Goal: Task Accomplishment & Management: Manage account settings

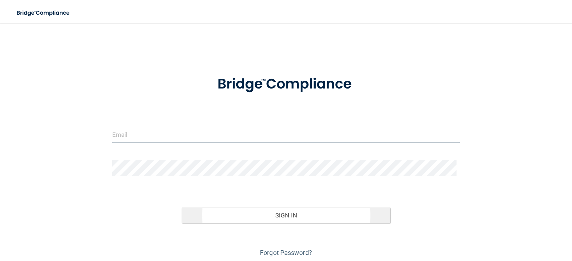
type input "[PERSON_NAME][EMAIL_ADDRESS][DOMAIN_NAME]"
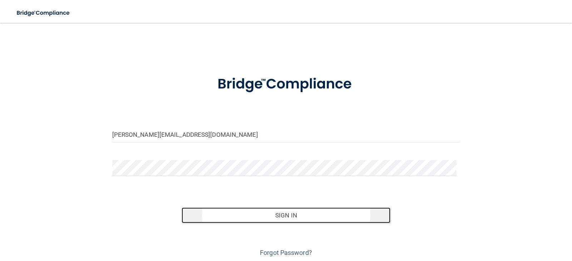
click at [281, 221] on button "Sign In" at bounding box center [286, 216] width 209 height 16
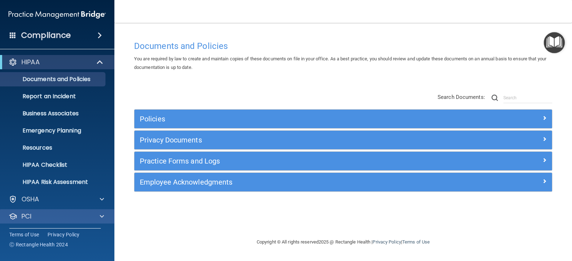
scroll to position [35, 0]
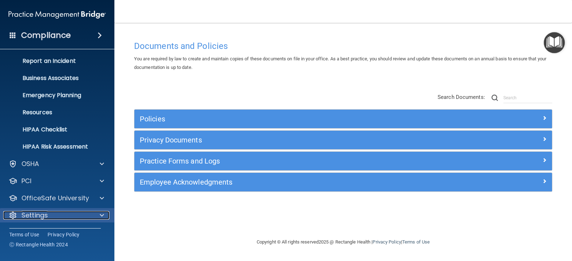
click at [100, 215] on span at bounding box center [102, 215] width 4 height 9
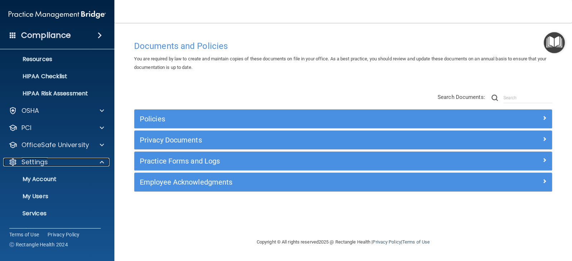
scroll to position [104, 0]
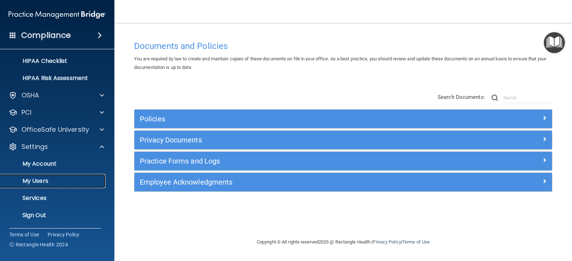
click at [47, 182] on p "My Users" at bounding box center [54, 181] width 98 height 7
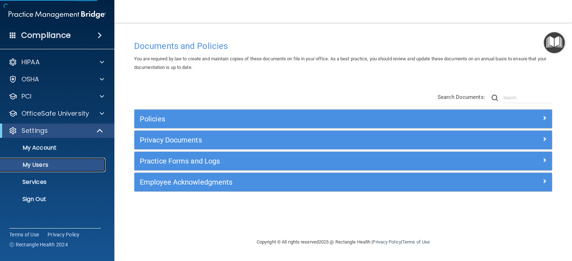
click at [56, 162] on p "My Users" at bounding box center [54, 165] width 98 height 7
select select "20"
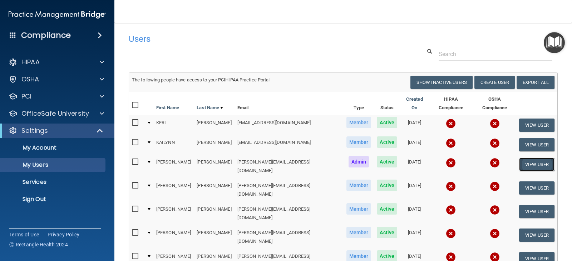
click at [520, 160] on button "View User" at bounding box center [536, 164] width 35 height 13
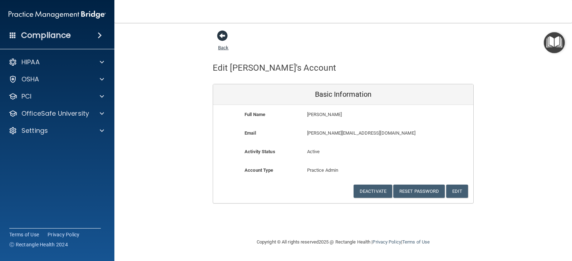
click at [226, 33] on span at bounding box center [222, 35] width 11 height 11
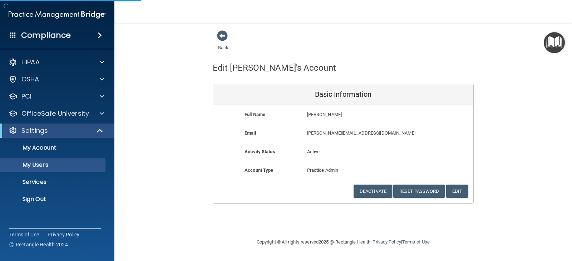
select select "20"
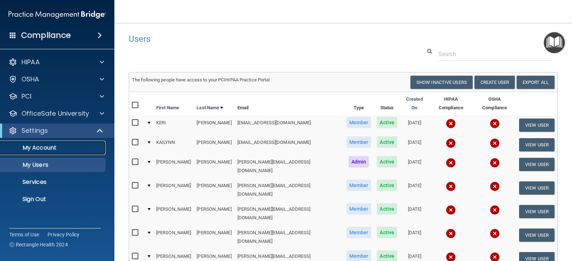
click at [62, 151] on p "My Account" at bounding box center [54, 147] width 98 height 7
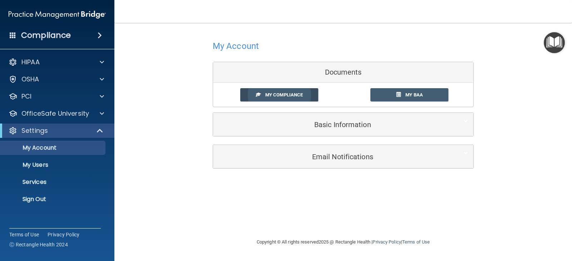
click at [289, 95] on span "My Compliance" at bounding box center [284, 94] width 38 height 5
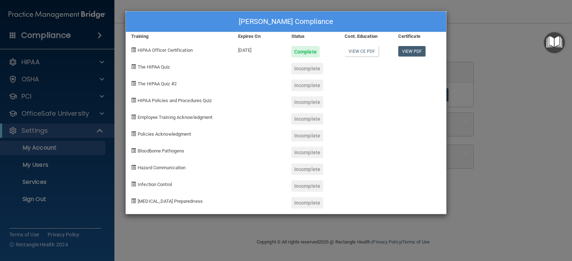
click at [162, 68] on span "The HIPAA Quiz" at bounding box center [154, 66] width 32 height 5
click at [309, 70] on div "Incomplete" at bounding box center [307, 68] width 32 height 11
click at [162, 69] on span "The HIPAA Quiz" at bounding box center [154, 66] width 32 height 5
click at [134, 69] on span at bounding box center [133, 66] width 5 height 5
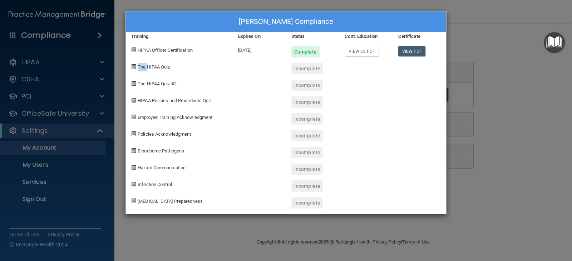
click at [134, 69] on span at bounding box center [133, 66] width 5 height 5
click at [132, 84] on span at bounding box center [133, 83] width 5 height 5
click at [135, 101] on span at bounding box center [133, 100] width 5 height 5
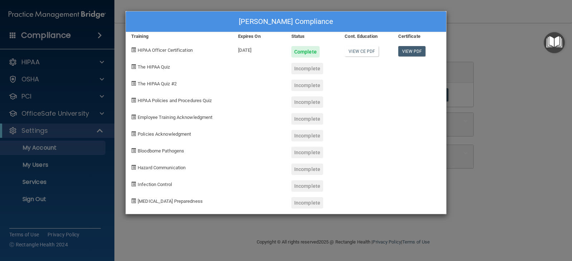
click at [396, 113] on div at bounding box center [419, 116] width 53 height 17
click at [537, 120] on div "Trina Groh's Compliance Training Expires On Status Cont. Education Certificate …" at bounding box center [286, 130] width 572 height 261
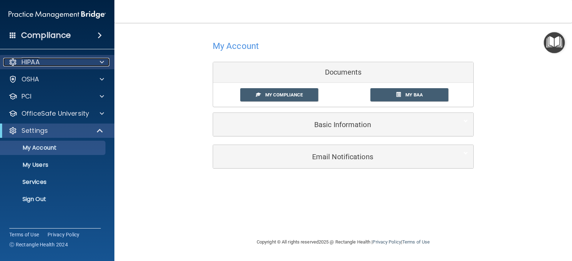
click at [51, 60] on div "HIPAA" at bounding box center [47, 62] width 89 height 9
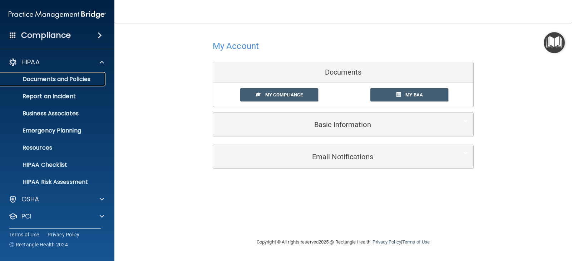
click at [54, 80] on p "Documents and Policies" at bounding box center [54, 79] width 98 height 7
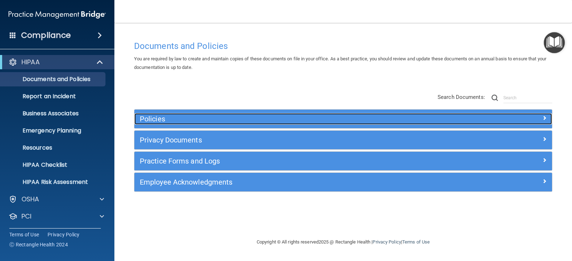
click at [527, 117] on div at bounding box center [500, 117] width 104 height 9
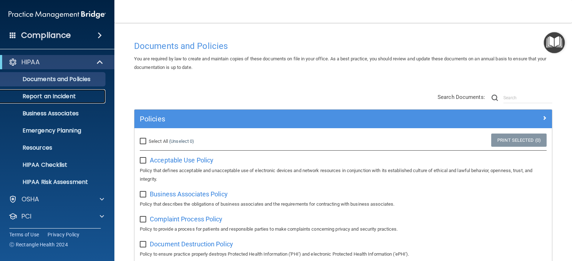
click at [65, 101] on link "Report an Incident" at bounding box center [49, 96] width 113 height 14
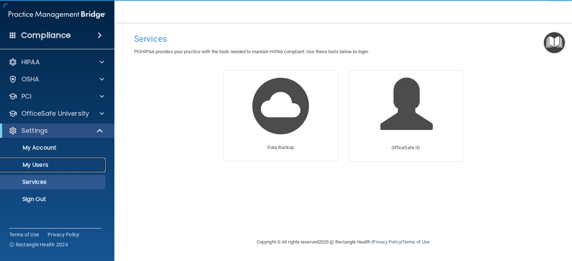
click at [50, 161] on link "My Users" at bounding box center [49, 165] width 113 height 14
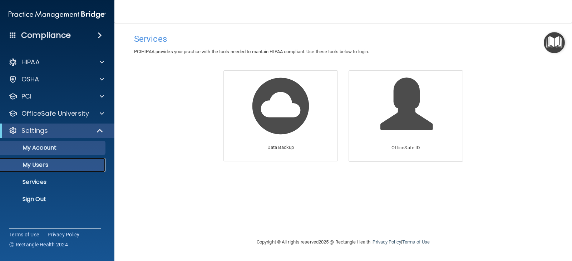
select select "20"
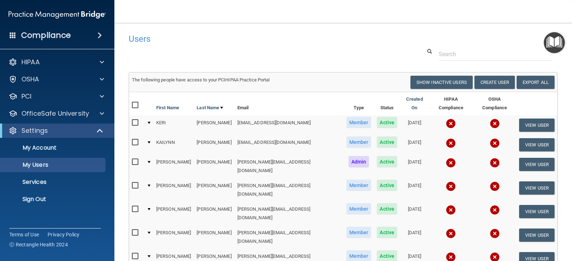
click at [349, 158] on span "Admin" at bounding box center [359, 161] width 21 height 11
click at [151, 161] on div at bounding box center [149, 162] width 3 height 2
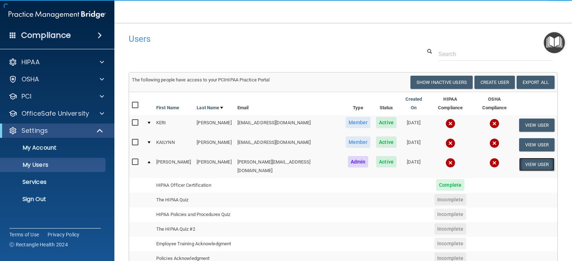
click at [531, 160] on button "View User" at bounding box center [536, 164] width 35 height 13
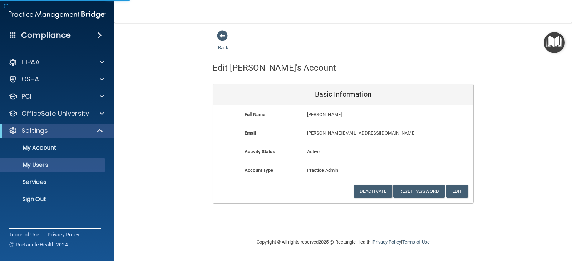
select select "20"
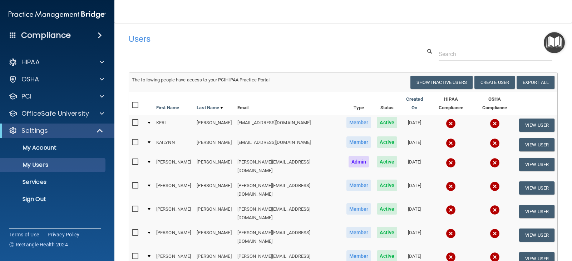
click at [151, 161] on div at bounding box center [149, 162] width 3 height 2
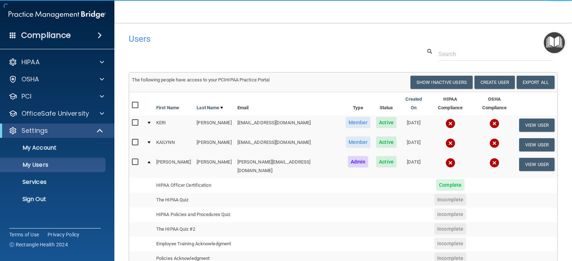
click at [151, 161] on div at bounding box center [149, 162] width 3 height 2
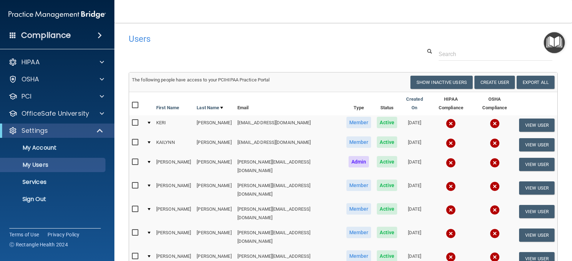
click at [151, 161] on div at bounding box center [149, 162] width 3 height 2
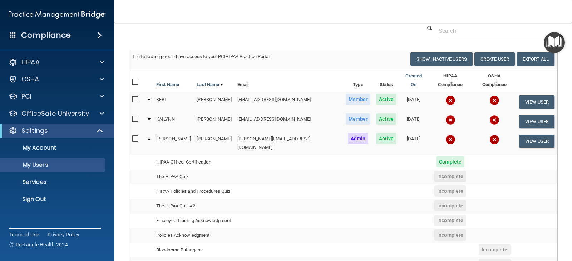
scroll to position [36, 0]
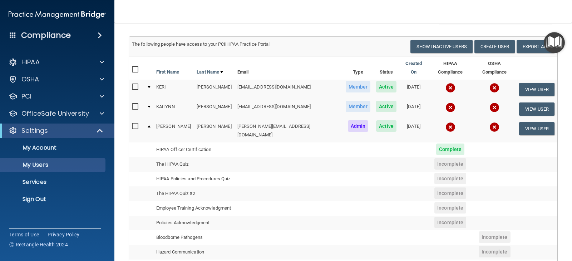
click at [434, 158] on span "Incomplete" at bounding box center [450, 163] width 32 height 11
click at [169, 157] on td "The HIPAA Quiz" at bounding box center [193, 164] width 81 height 15
click at [203, 157] on td "The HIPAA Quiz" at bounding box center [193, 164] width 81 height 15
click at [202, 157] on td "The HIPAA Quiz" at bounding box center [193, 164] width 81 height 15
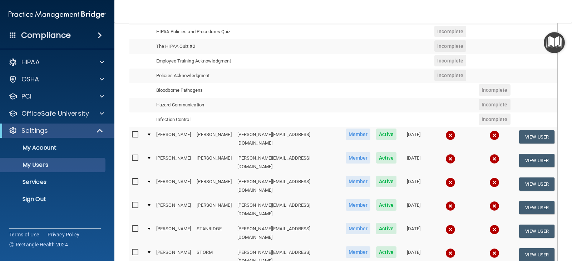
scroll to position [215, 0]
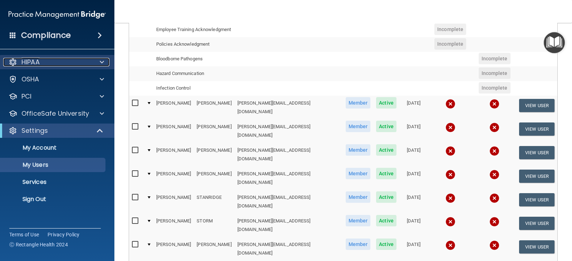
click at [53, 63] on div "HIPAA" at bounding box center [47, 62] width 89 height 9
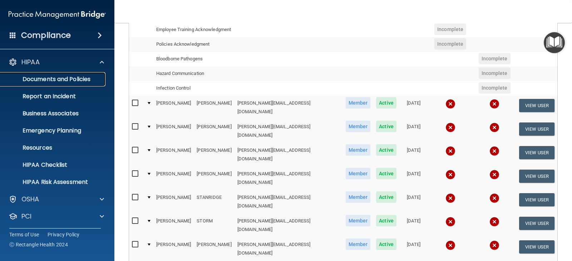
click at [54, 76] on p "Documents and Policies" at bounding box center [54, 79] width 98 height 7
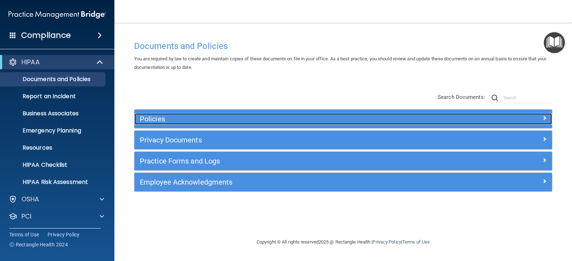
click at [155, 118] on h5 "Policies" at bounding box center [291, 119] width 302 height 8
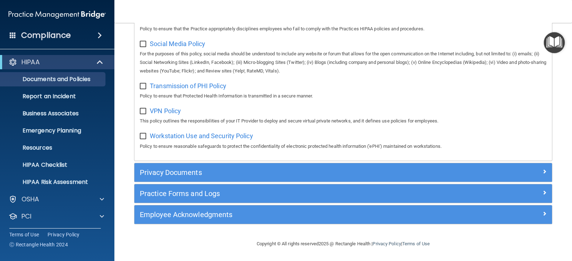
scroll to position [568, 0]
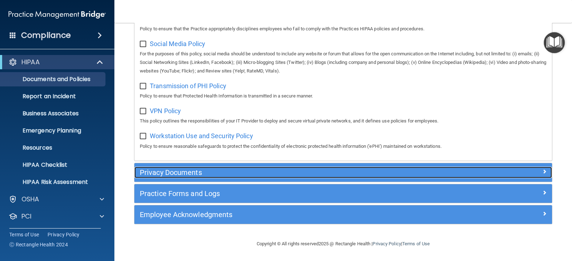
click at [212, 168] on div "Privacy Documents" at bounding box center [290, 172] width 313 height 11
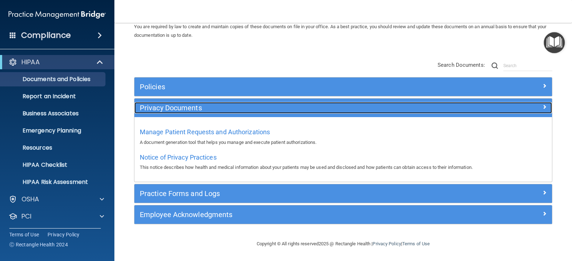
scroll to position [32, 0]
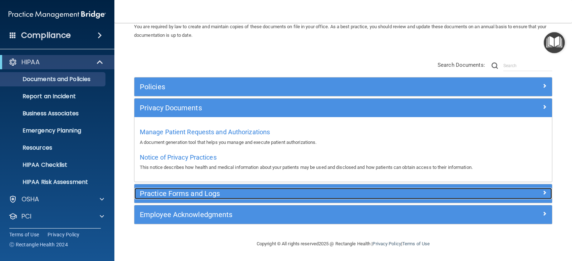
click at [215, 191] on h5 "Practice Forms and Logs" at bounding box center [291, 194] width 302 height 8
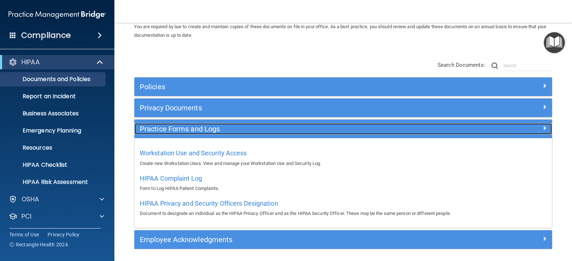
scroll to position [57, 0]
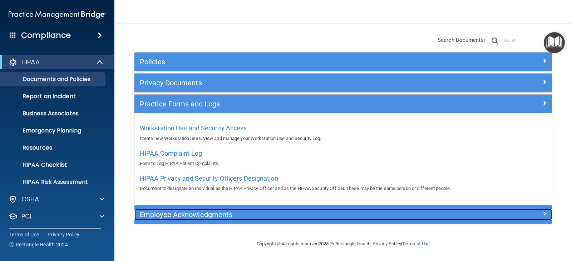
click at [164, 212] on h5 "Employee Acknowledgments" at bounding box center [291, 215] width 302 height 8
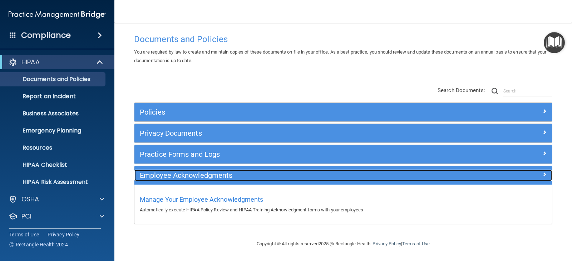
scroll to position [7, 0]
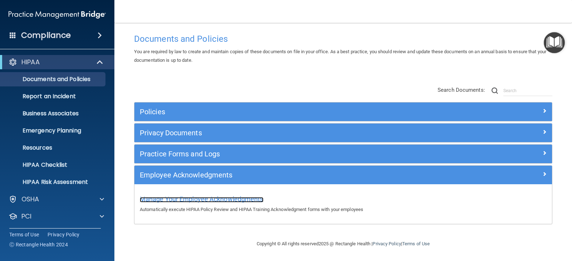
click at [188, 199] on span "Manage Your Employee Acknowledgments" at bounding box center [202, 200] width 124 height 8
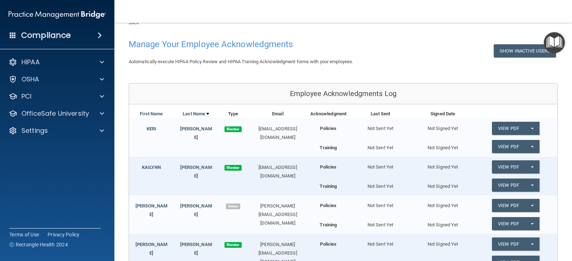
scroll to position [36, 0]
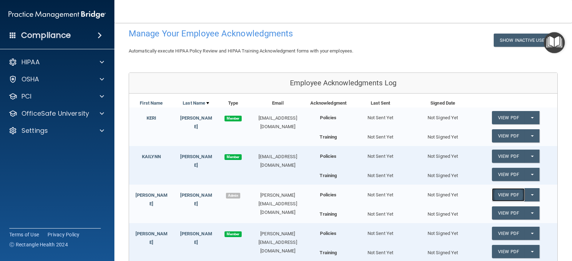
click at [503, 197] on link "View PDF" at bounding box center [508, 194] width 33 height 13
click at [502, 213] on link "View PDF" at bounding box center [508, 213] width 33 height 13
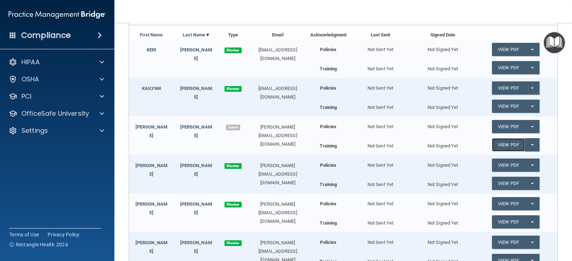
scroll to position [107, 0]
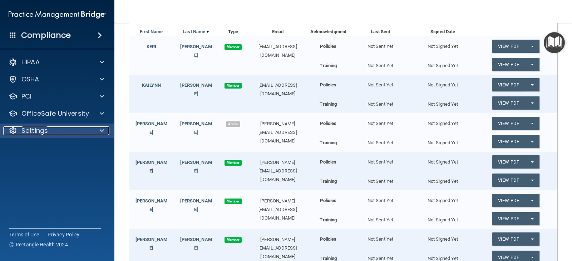
click at [59, 132] on div "Settings" at bounding box center [47, 131] width 89 height 9
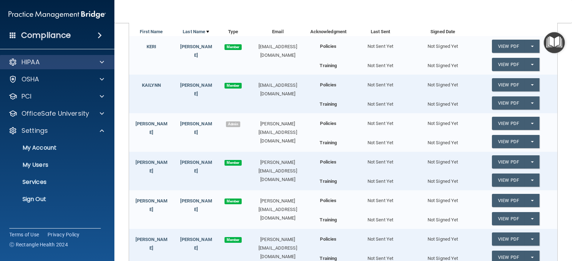
click at [52, 67] on div "HIPAA" at bounding box center [57, 62] width 115 height 14
click at [100, 61] on span at bounding box center [102, 62] width 4 height 9
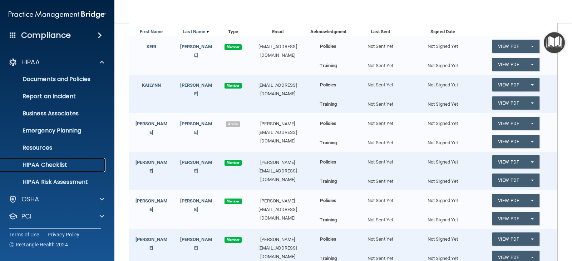
click at [47, 164] on p "HIPAA Checklist" at bounding box center [54, 165] width 98 height 7
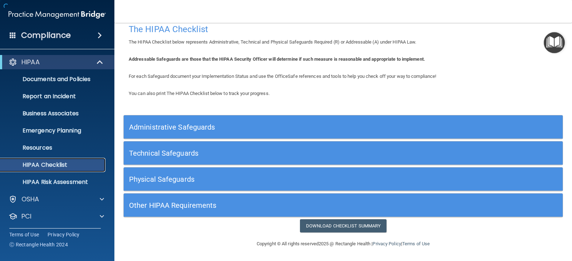
scroll to position [10, 0]
click at [70, 181] on p "HIPAA Risk Assessment" at bounding box center [54, 182] width 98 height 7
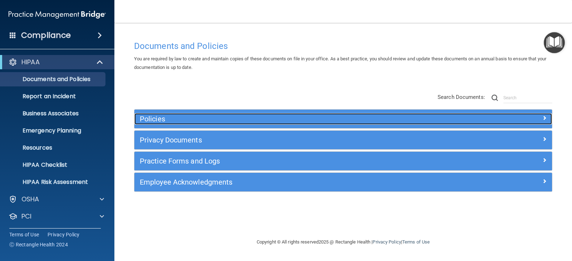
click at [542, 121] on span at bounding box center [544, 118] width 4 height 9
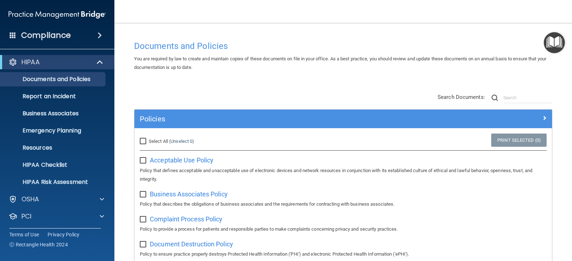
click at [144, 161] on input "checkbox" at bounding box center [144, 161] width 8 height 6
checkbox input "true"
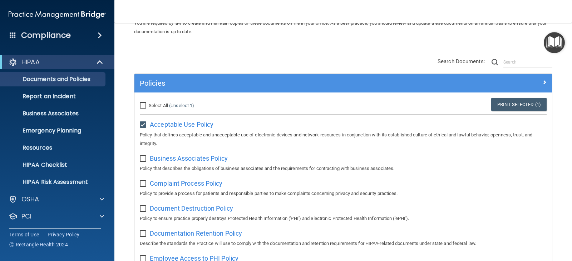
scroll to position [72, 0]
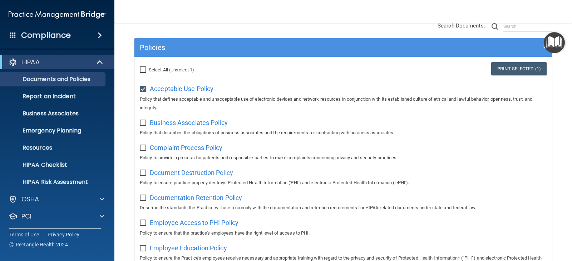
click at [143, 176] on input "checkbox" at bounding box center [144, 174] width 8 height 6
checkbox input "true"
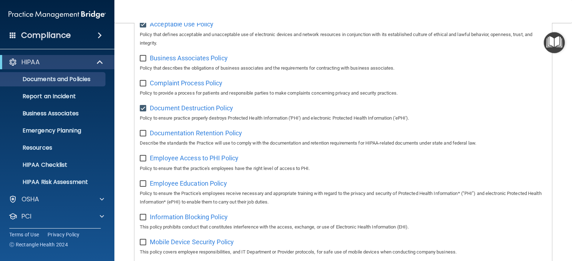
scroll to position [143, 0]
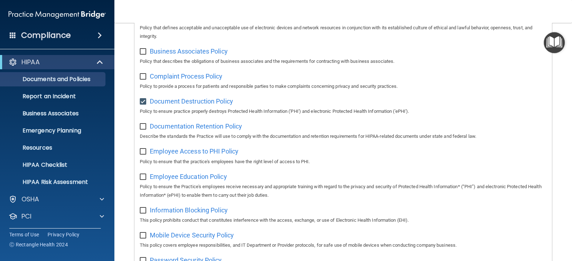
click at [141, 128] on input "checkbox" at bounding box center [144, 127] width 8 height 6
checkbox input "true"
click at [144, 79] on input "checkbox" at bounding box center [144, 77] width 8 height 6
checkbox input "true"
click at [143, 152] on input "checkbox" at bounding box center [144, 152] width 8 height 6
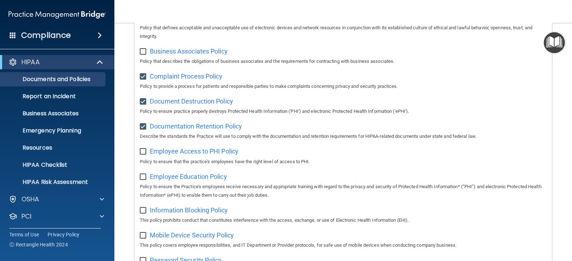
checkbox input "true"
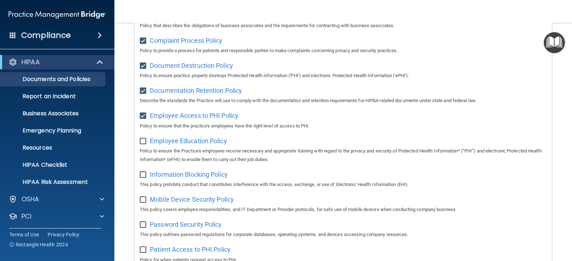
click at [143, 144] on input "checkbox" at bounding box center [144, 142] width 8 height 6
checkbox input "true"
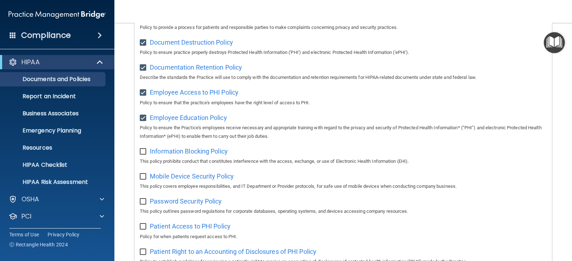
scroll to position [215, 0]
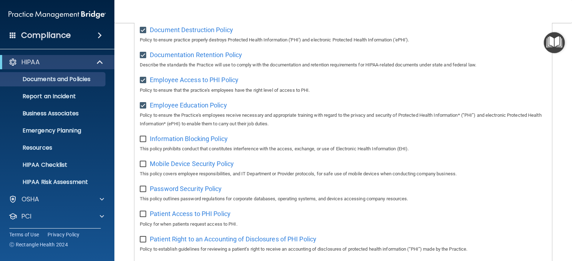
click at [146, 142] on input "checkbox" at bounding box center [144, 140] width 8 height 6
checkbox input "true"
click at [145, 167] on input "checkbox" at bounding box center [144, 165] width 8 height 6
checkbox input "true"
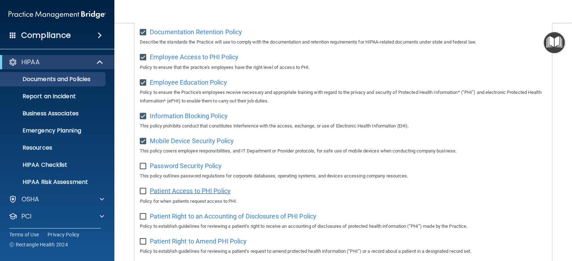
scroll to position [250, 0]
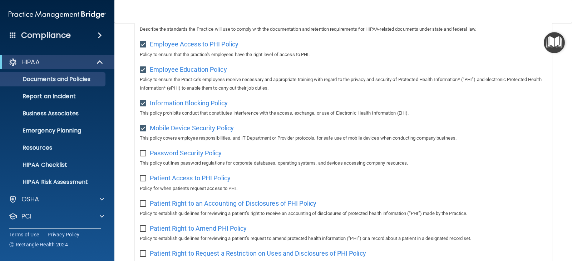
click at [143, 157] on input "checkbox" at bounding box center [144, 154] width 8 height 6
checkbox input "true"
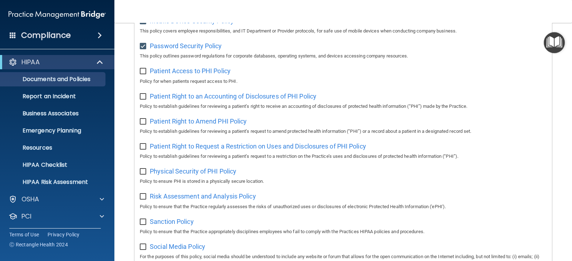
scroll to position [393, 0]
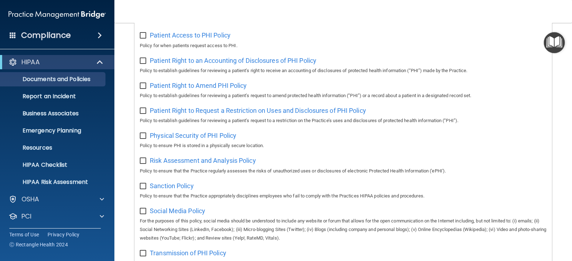
click at [142, 164] on input "checkbox" at bounding box center [144, 161] width 8 height 6
checkbox input "true"
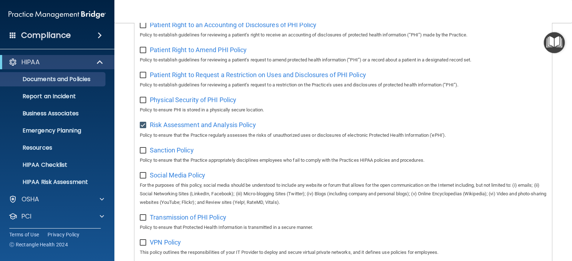
click at [142, 154] on input "checkbox" at bounding box center [144, 151] width 8 height 6
checkbox input "true"
click at [144, 179] on input "checkbox" at bounding box center [144, 176] width 8 height 6
checkbox input "true"
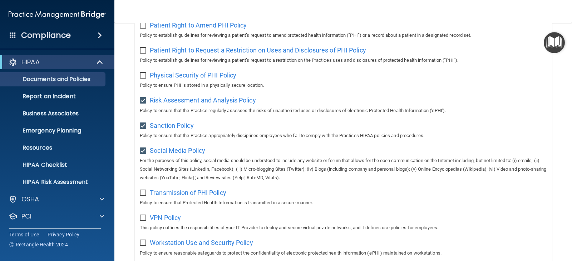
scroll to position [501, 0]
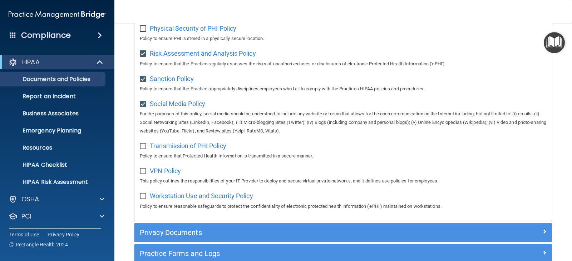
click at [145, 199] on input "checkbox" at bounding box center [144, 197] width 8 height 6
checkbox input "true"
click at [147, 174] on input "checkbox" at bounding box center [144, 172] width 8 height 6
checkbox input "false"
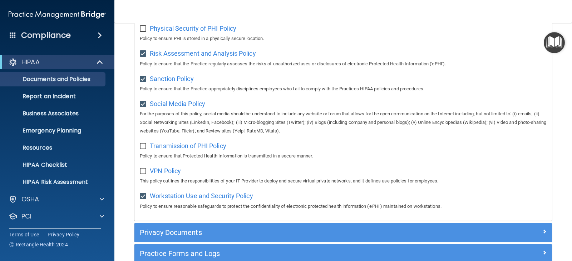
click at [147, 149] on input "checkbox" at bounding box center [144, 147] width 8 height 6
checkbox input "true"
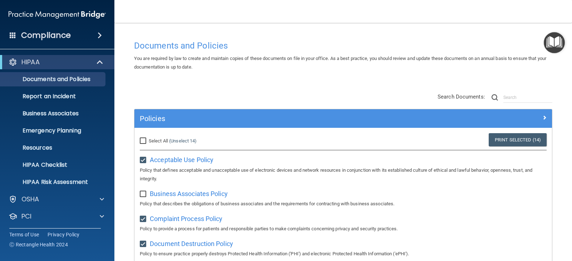
scroll to position [0, 0]
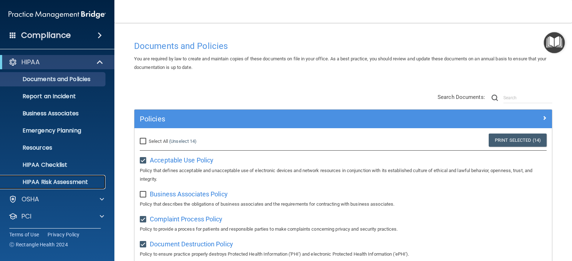
click at [66, 181] on p "HIPAA Risk Assessment" at bounding box center [54, 182] width 98 height 7
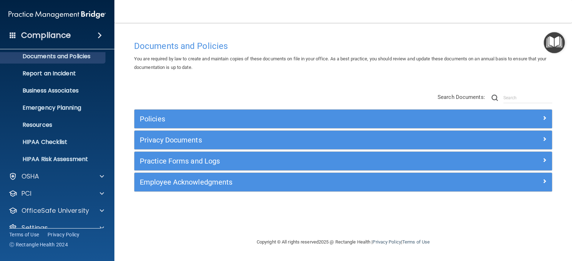
scroll to position [35, 0]
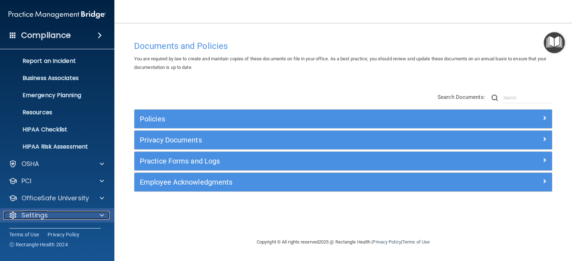
click at [75, 217] on div "Settings" at bounding box center [47, 215] width 89 height 9
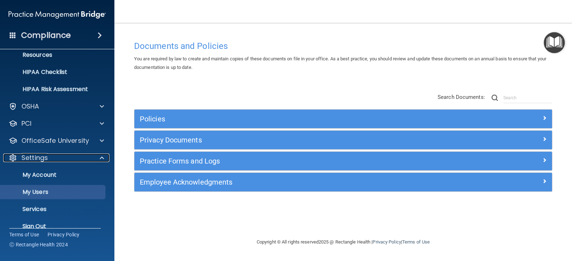
scroll to position [104, 0]
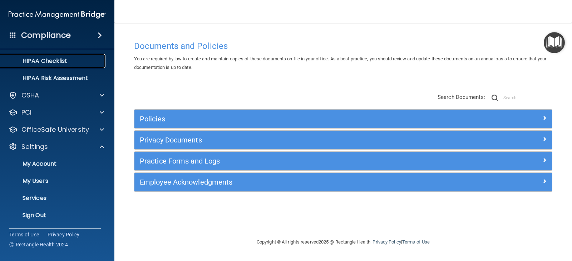
click at [55, 64] on p "HIPAA Checklist" at bounding box center [54, 61] width 98 height 7
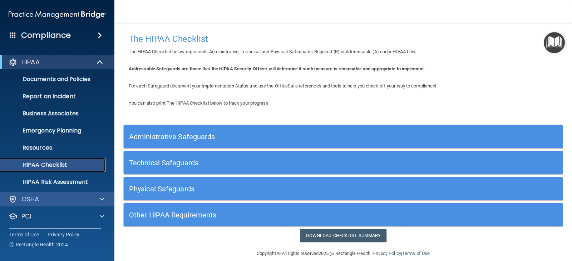
scroll to position [35, 0]
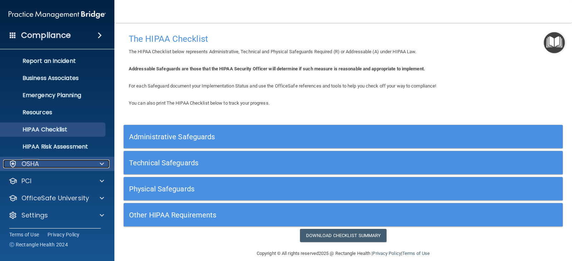
click at [90, 166] on div "OSHA" at bounding box center [47, 164] width 89 height 9
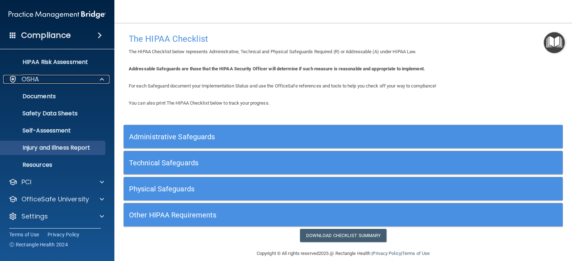
scroll to position [121, 0]
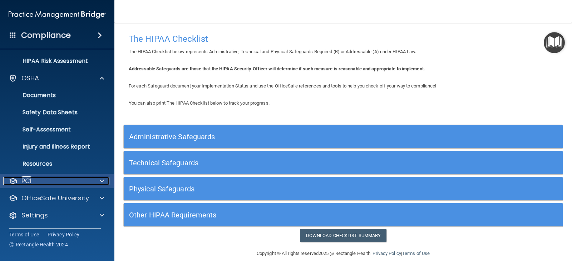
click at [46, 183] on div "PCI" at bounding box center [47, 181] width 89 height 9
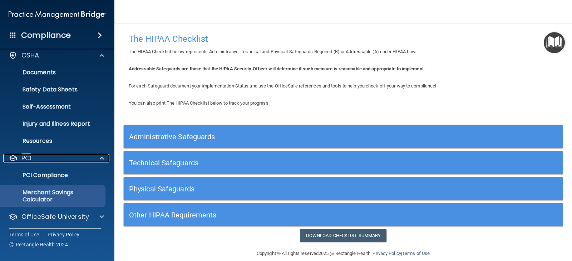
scroll to position [157, 0]
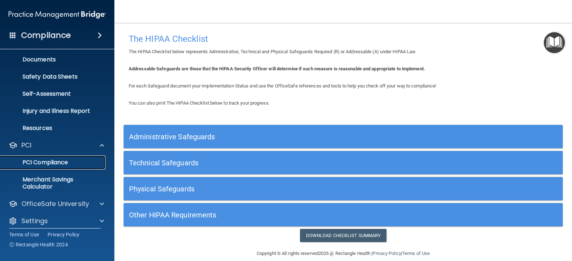
click at [54, 161] on p "PCI Compliance" at bounding box center [54, 162] width 98 height 7
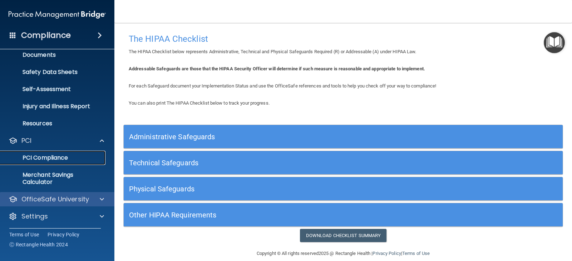
scroll to position [163, 0]
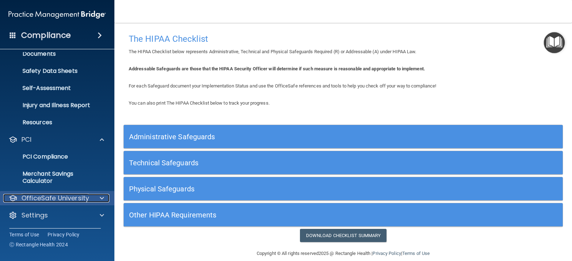
click at [73, 199] on p "OfficeSafe University" at bounding box center [55, 198] width 68 height 9
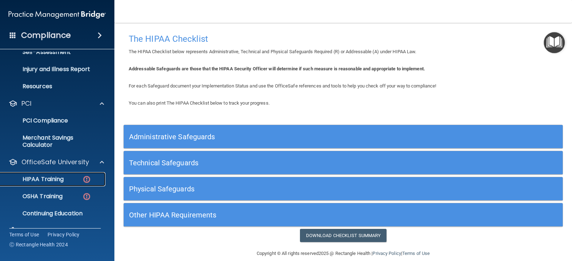
click at [52, 179] on p "HIPAA Training" at bounding box center [34, 179] width 59 height 7
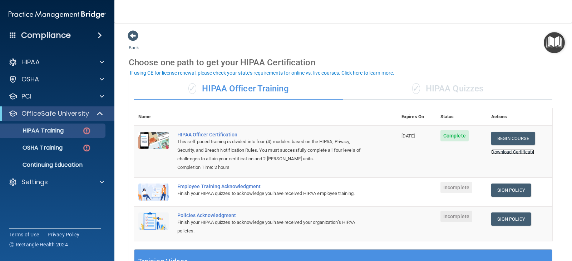
click at [501, 153] on link "Download Certificate" at bounding box center [512, 151] width 43 height 5
click at [226, 189] on div "Employee Training Acknowledgment" at bounding box center [269, 187] width 184 height 6
click at [502, 142] on link "Begin Course" at bounding box center [513, 138] width 44 height 13
click at [505, 192] on link "Sign Policy" at bounding box center [511, 190] width 40 height 13
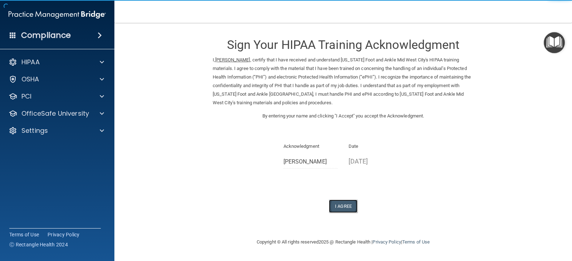
click at [345, 206] on button "I Agree" at bounding box center [343, 206] width 29 height 13
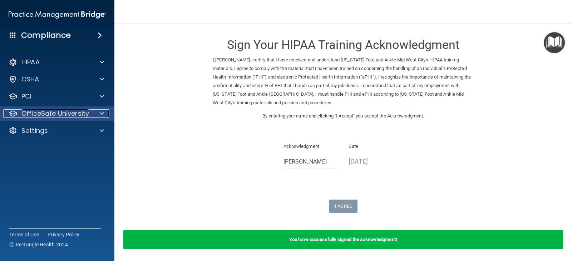
click at [93, 112] on div at bounding box center [101, 113] width 18 height 9
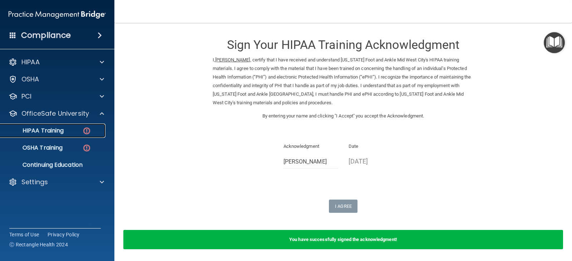
click at [57, 132] on p "HIPAA Training" at bounding box center [34, 130] width 59 height 7
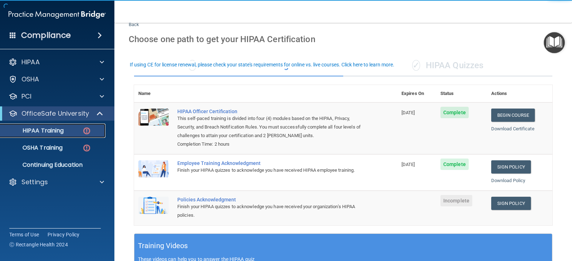
scroll to position [36, 0]
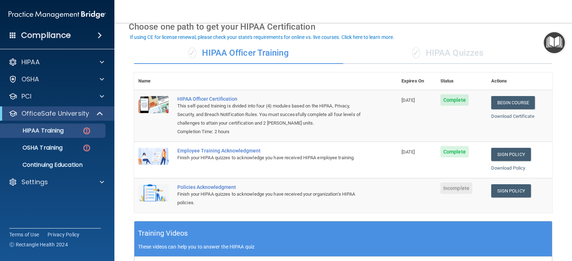
click at [220, 189] on div "Policies Acknowledgment" at bounding box center [269, 187] width 184 height 6
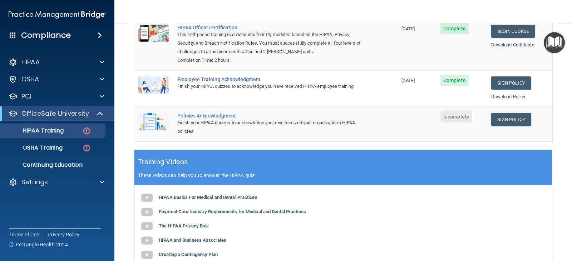
scroll to position [143, 0]
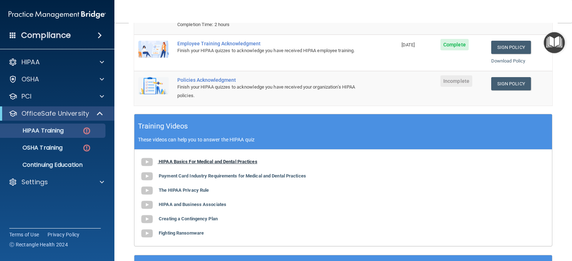
click at [210, 163] on b "HIPAA Basics For Medical and Dental Practices" at bounding box center [208, 161] width 99 height 5
click at [192, 176] on b "Payment Card Industry Requirements for Medical and Dental Practices" at bounding box center [232, 175] width 147 height 5
click at [194, 192] on b "The HIPAA Privacy Rule" at bounding box center [184, 190] width 50 height 5
click at [197, 205] on b "HIPAA and Business Associates" at bounding box center [193, 204] width 68 height 5
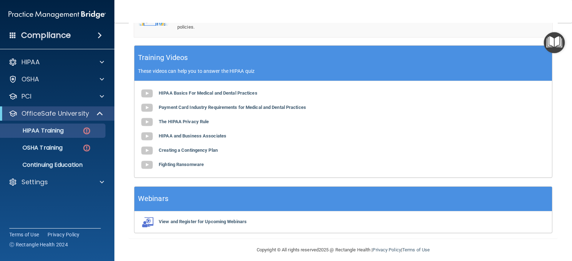
scroll to position [215, 0]
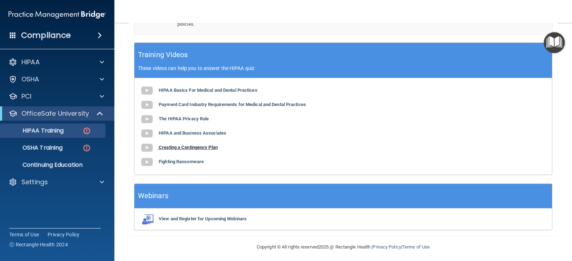
click at [193, 150] on b "Creating a Contingency Plan" at bounding box center [188, 147] width 59 height 5
click at [182, 163] on b "Fighting Ransomware" at bounding box center [181, 161] width 45 height 5
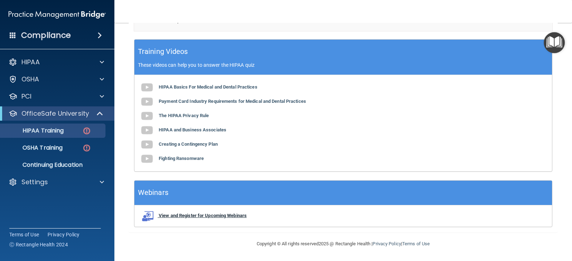
click at [193, 218] on b "View and Register for Upcoming Webinars" at bounding box center [203, 215] width 88 height 5
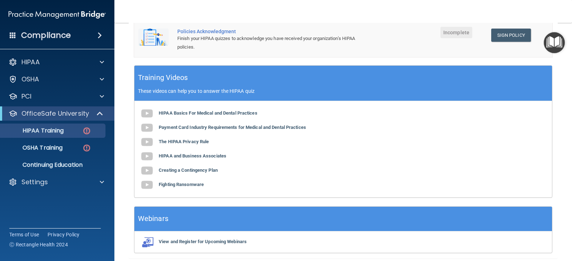
scroll to position [111, 0]
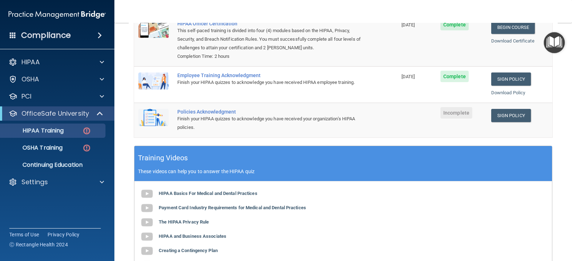
click at [456, 116] on span "Incomplete" at bounding box center [456, 112] width 32 height 11
click at [194, 109] on div "Policies Acknowledgment" at bounding box center [269, 112] width 184 height 6
click at [499, 115] on link "Sign Policy" at bounding box center [511, 115] width 40 height 13
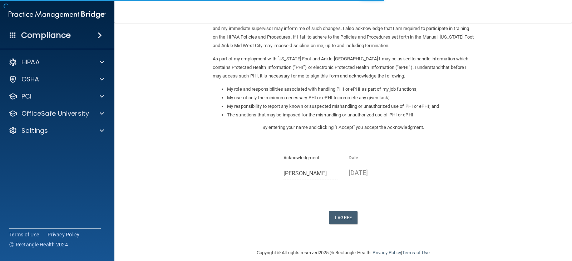
scroll to position [66, 0]
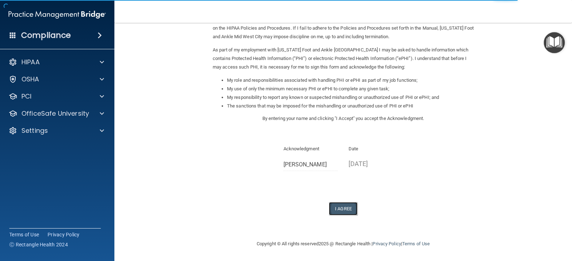
click at [347, 211] on button "I Agree" at bounding box center [343, 208] width 29 height 13
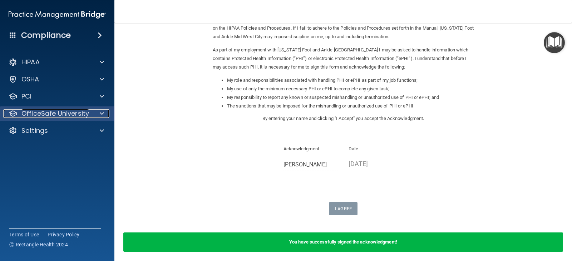
click at [46, 109] on p "OfficeSafe University" at bounding box center [55, 113] width 68 height 9
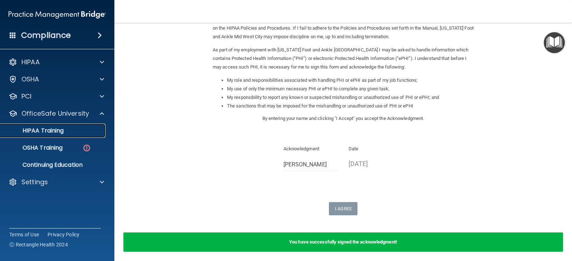
click at [54, 132] on p "HIPAA Training" at bounding box center [34, 130] width 59 height 7
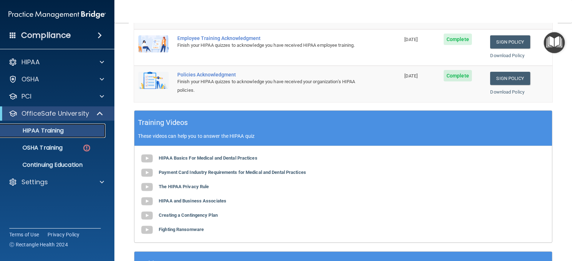
scroll to position [184, 0]
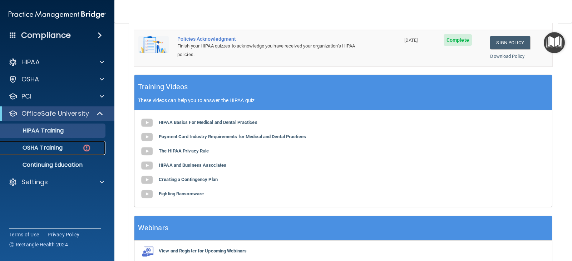
click at [55, 149] on p "OSHA Training" at bounding box center [34, 147] width 58 height 7
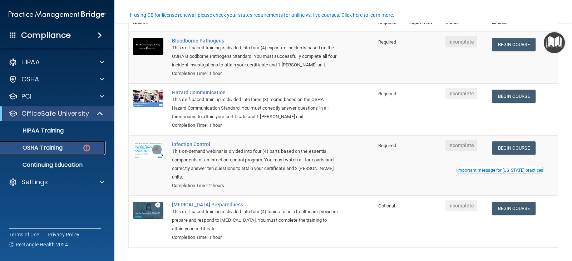
scroll to position [72, 0]
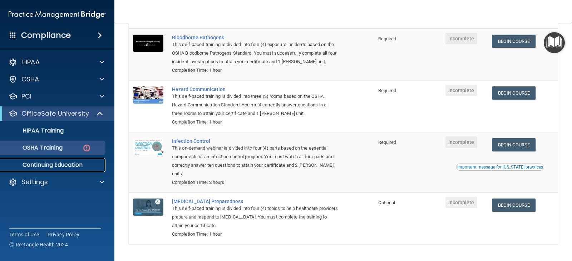
click at [66, 166] on p "Continuing Education" at bounding box center [54, 165] width 98 height 7
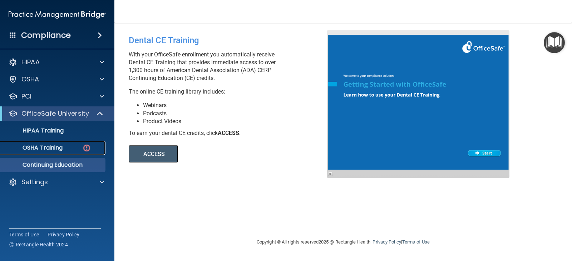
click at [54, 146] on p "OSHA Training" at bounding box center [34, 147] width 58 height 7
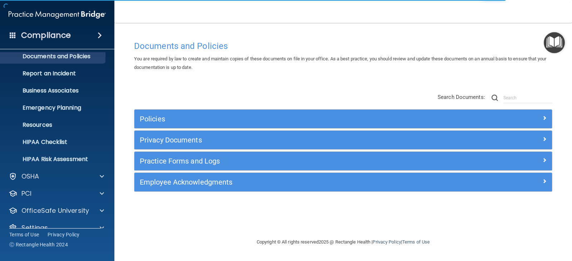
scroll to position [35, 0]
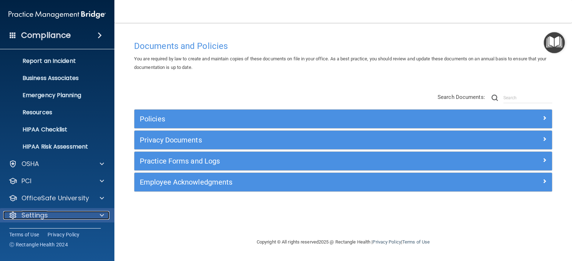
click at [45, 218] on p "Settings" at bounding box center [34, 215] width 26 height 9
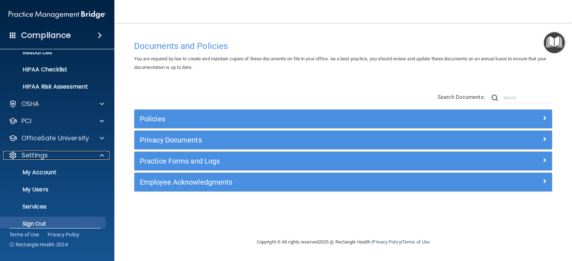
scroll to position [104, 0]
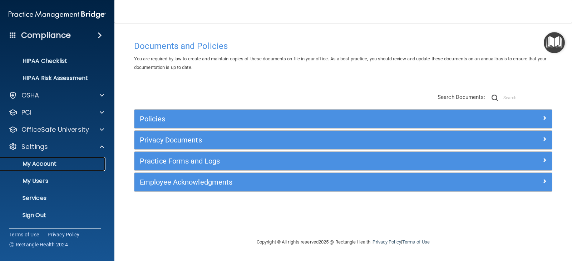
click at [61, 169] on link "My Account" at bounding box center [49, 164] width 113 height 14
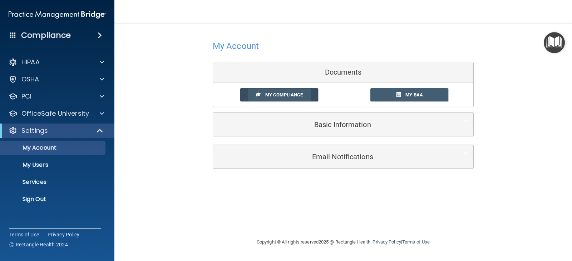
click at [265, 97] on span "My Compliance" at bounding box center [284, 94] width 38 height 5
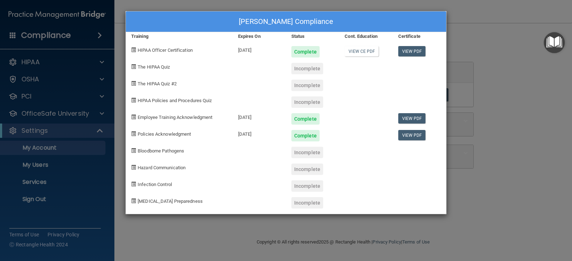
click at [141, 68] on span "The HIPAA Quiz" at bounding box center [154, 66] width 32 height 5
click at [133, 67] on span at bounding box center [133, 66] width 5 height 5
click at [548, 122] on div "Trina Groh's Compliance Training Expires On Status Cont. Education Certificate …" at bounding box center [286, 130] width 572 height 261
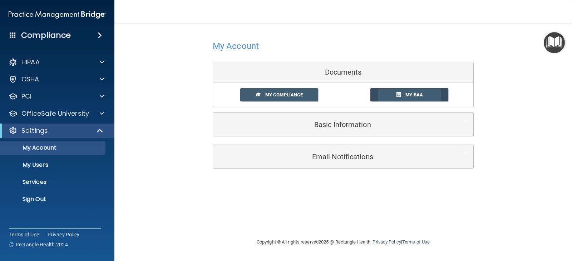
click at [405, 93] on span "My BAA" at bounding box center [414, 94] width 18 height 5
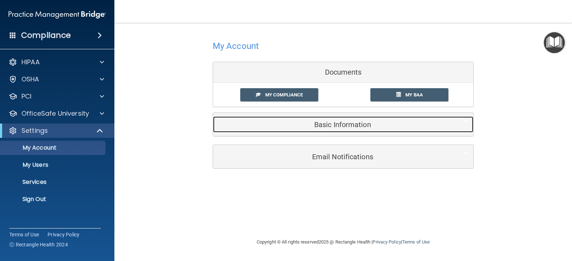
click at [326, 130] on div "Basic Information" at bounding box center [332, 125] width 238 height 16
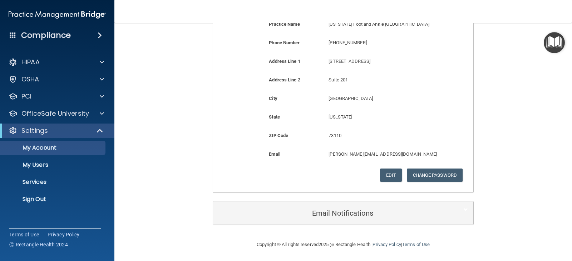
scroll to position [165, 0]
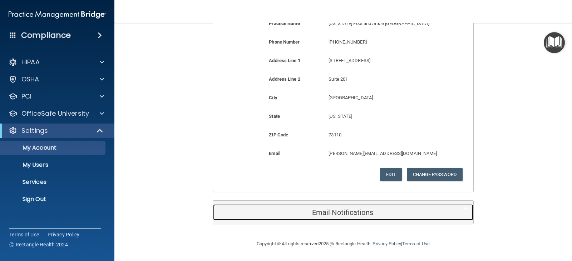
click at [324, 210] on h5 "Email Notifications" at bounding box center [332, 213] width 228 height 8
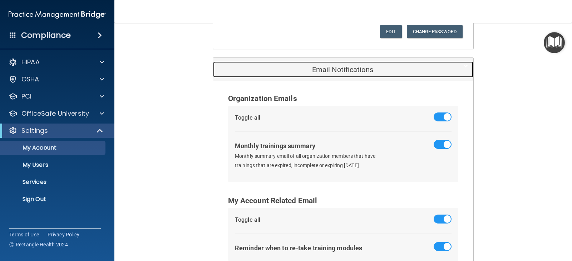
scroll to position [344, 0]
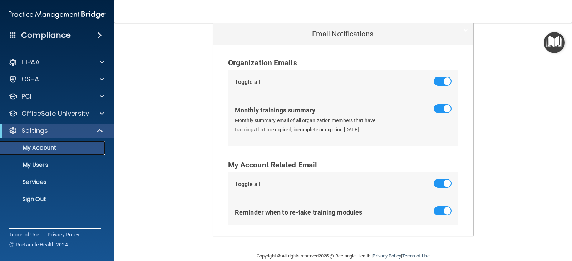
click at [59, 149] on p "My Account" at bounding box center [54, 147] width 98 height 7
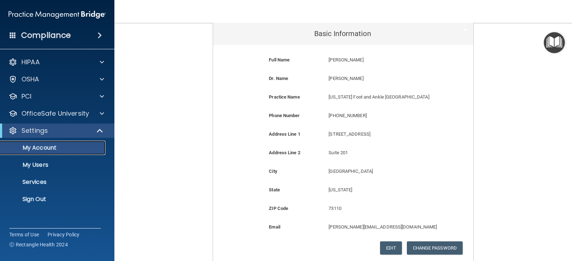
scroll to position [0, 0]
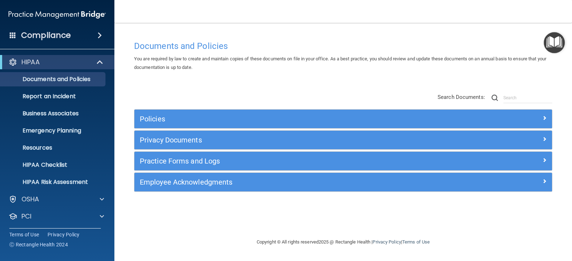
scroll to position [35, 0]
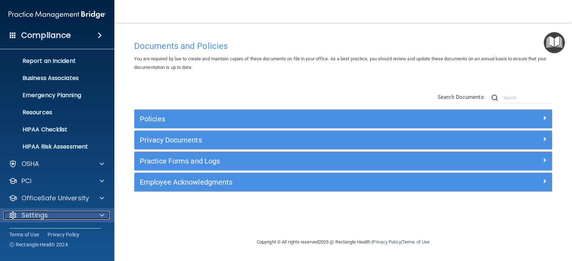
click at [102, 217] on span at bounding box center [102, 215] width 4 height 9
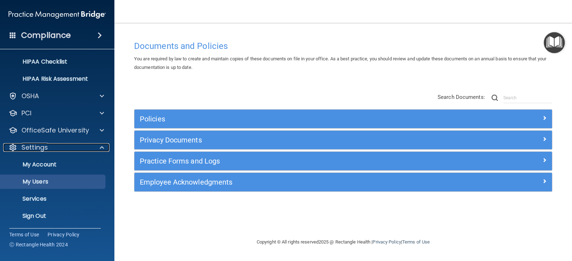
scroll to position [104, 0]
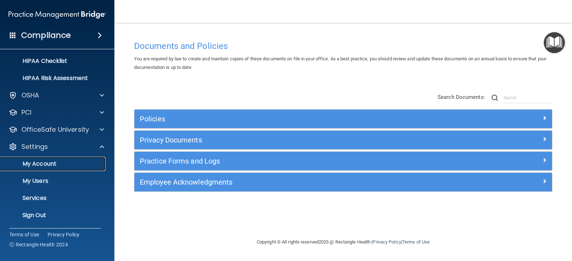
click at [34, 162] on p "My Account" at bounding box center [54, 164] width 98 height 7
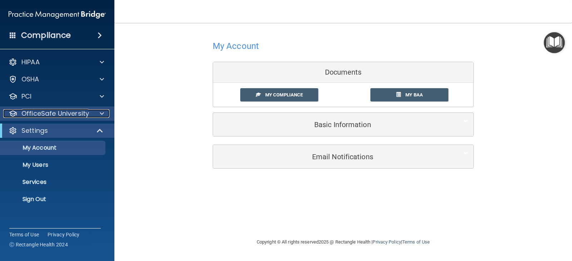
click at [69, 115] on p "OfficeSafe University" at bounding box center [55, 113] width 68 height 9
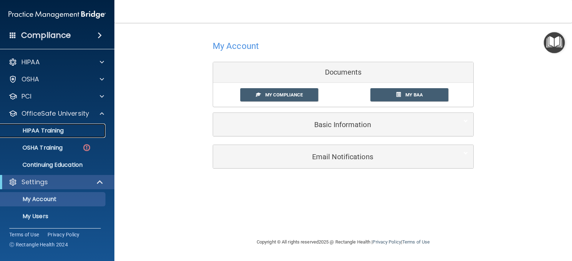
click at [56, 133] on p "HIPAA Training" at bounding box center [34, 130] width 59 height 7
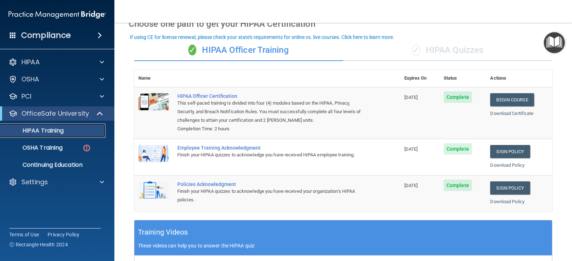
scroll to position [36, 0]
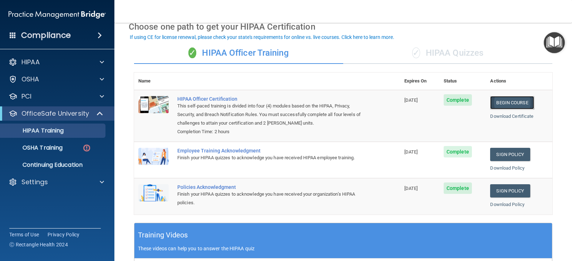
click at [499, 102] on link "Begin Course" at bounding box center [512, 102] width 44 height 13
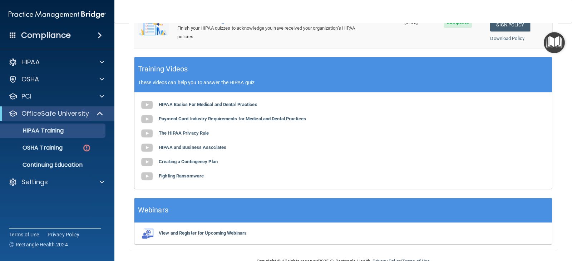
scroll to position [220, 0]
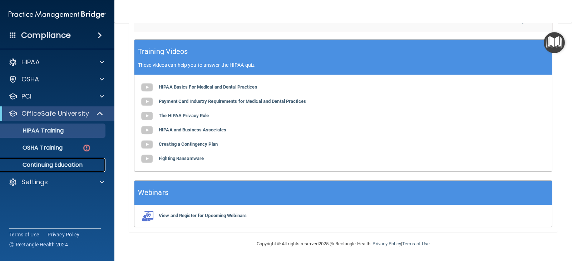
click at [97, 171] on link "Continuing Education" at bounding box center [49, 165] width 113 height 14
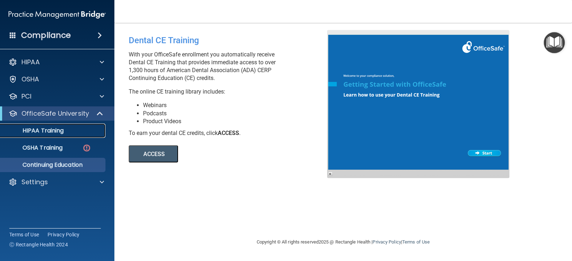
click at [48, 128] on p "HIPAA Training" at bounding box center [34, 130] width 59 height 7
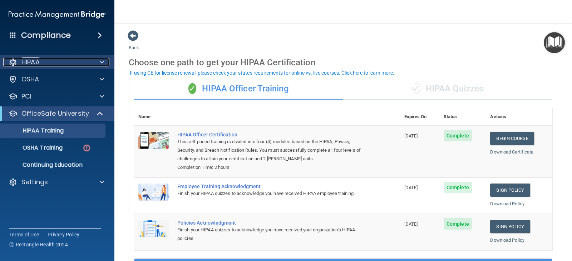
click at [101, 64] on span at bounding box center [102, 62] width 4 height 9
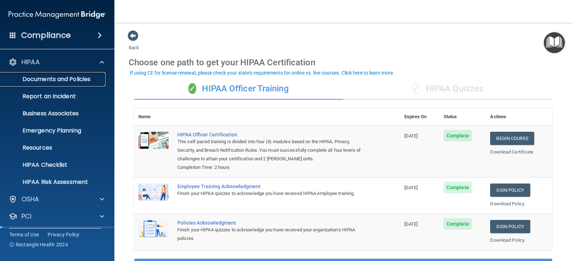
click at [72, 82] on p "Documents and Policies" at bounding box center [54, 79] width 98 height 7
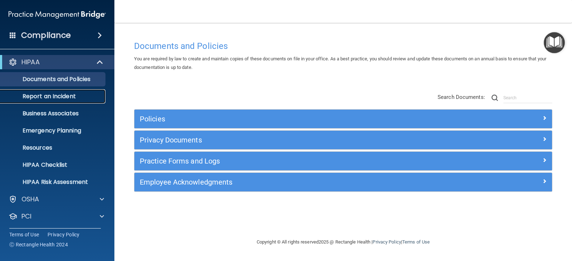
click at [58, 96] on p "Report an Incident" at bounding box center [54, 96] width 98 height 7
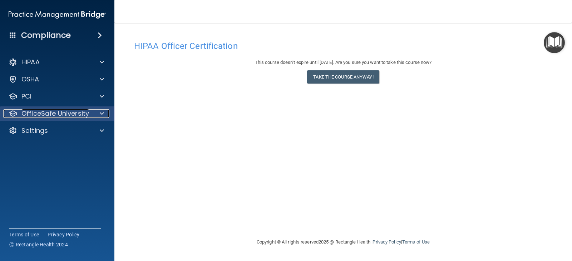
click at [74, 117] on p "OfficeSafe University" at bounding box center [55, 113] width 68 height 9
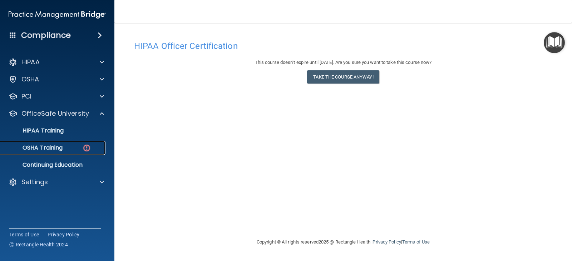
click at [58, 149] on p "OSHA Training" at bounding box center [34, 147] width 58 height 7
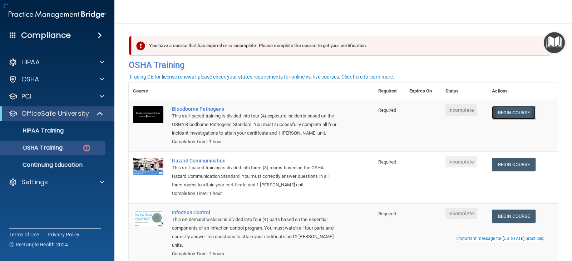
click at [518, 112] on link "Begin Course" at bounding box center [514, 112] width 44 height 13
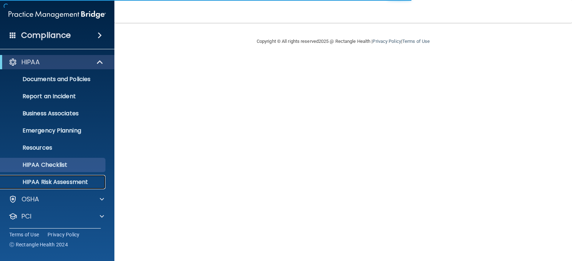
click at [58, 181] on p "HIPAA Risk Assessment" at bounding box center [54, 182] width 98 height 7
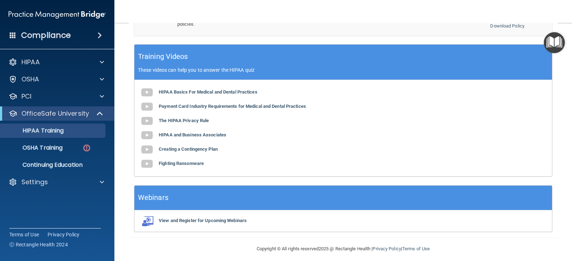
scroll to position [220, 0]
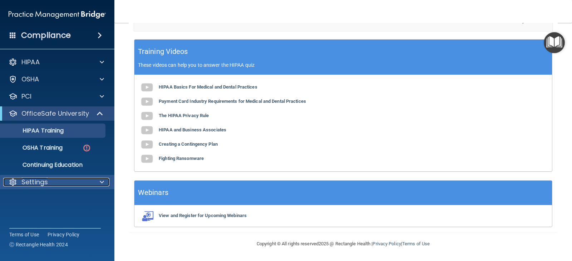
click at [44, 182] on p "Settings" at bounding box center [34, 182] width 26 height 9
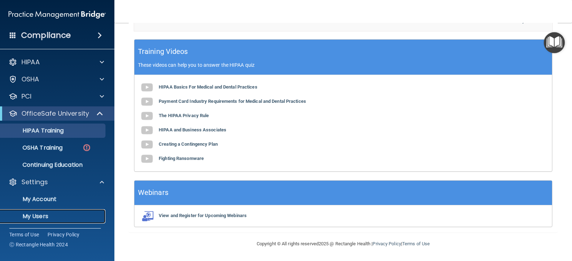
click at [37, 214] on p "My Users" at bounding box center [54, 216] width 98 height 7
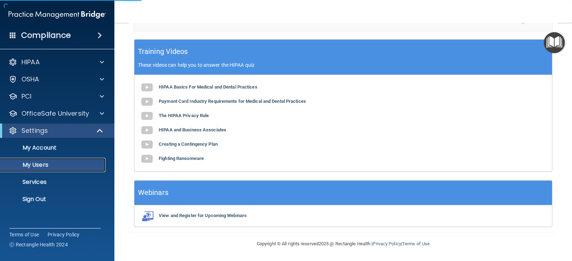
select select "20"
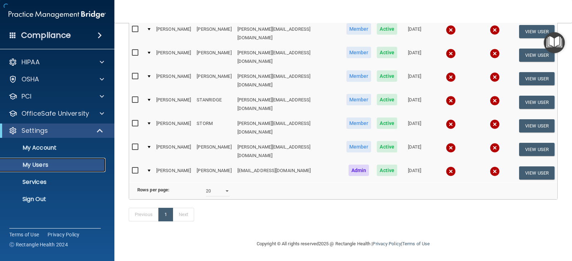
scroll to position [153, 0]
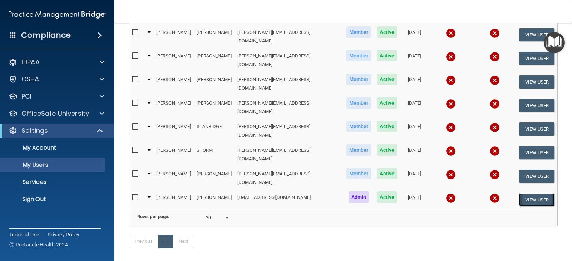
click at [523, 193] on button "View User" at bounding box center [536, 199] width 35 height 13
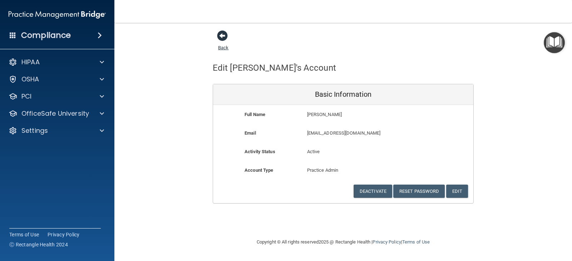
click at [223, 38] on span at bounding box center [222, 35] width 11 height 11
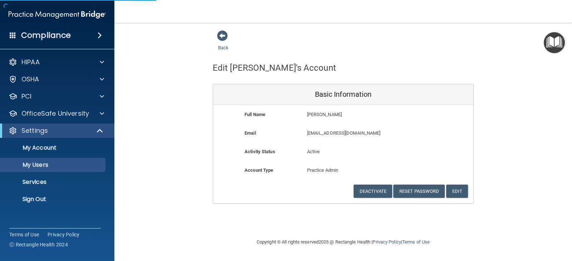
select select "20"
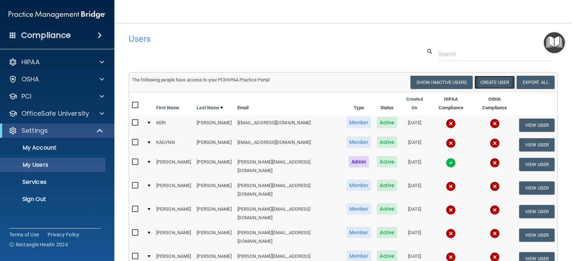
click at [483, 85] on button "Create User" at bounding box center [494, 82] width 40 height 13
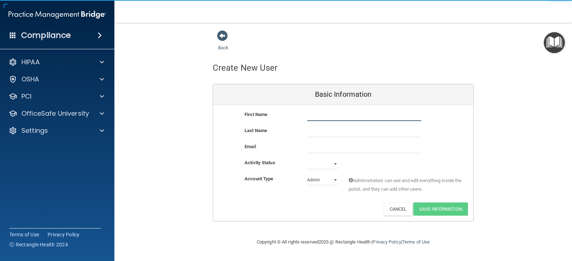
click at [312, 115] on input "text" at bounding box center [364, 115] width 114 height 11
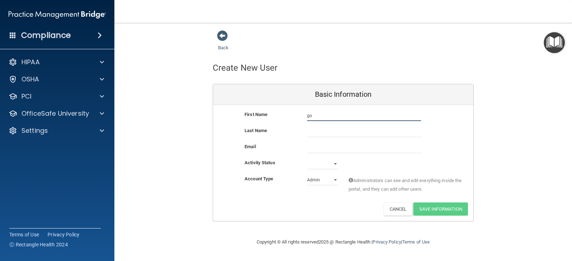
type input "g"
type input "[PERSON_NAME]"
type input "BEAN"
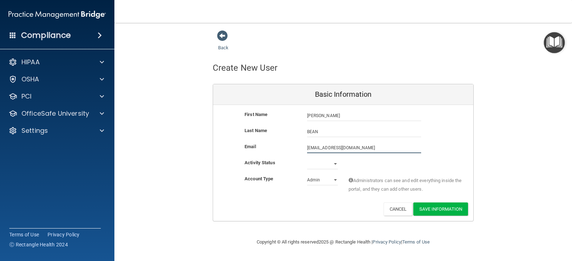
drag, startPoint x: 371, startPoint y: 149, endPoint x: 355, endPoint y: 152, distance: 16.8
click at [355, 152] on input "[EMAIL_ADDRESS][DOMAIN_NAME]" at bounding box center [364, 148] width 114 height 11
type input "[EMAIL_ADDRESS][DOMAIN_NAME]"
click at [331, 165] on select "Active Inactive" at bounding box center [322, 164] width 31 height 11
select select "active"
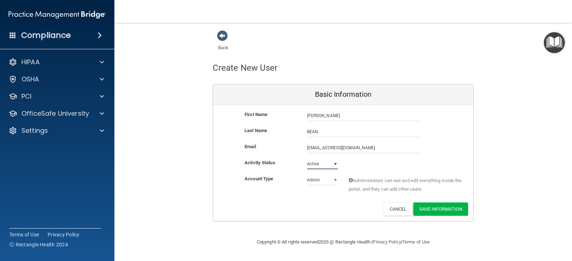
click at [307, 159] on select "Active Inactive" at bounding box center [322, 164] width 31 height 11
click at [330, 181] on select "Admin Member" at bounding box center [322, 180] width 31 height 11
click at [307, 175] on select "Admin Member" at bounding box center [322, 180] width 31 height 11
click at [423, 209] on button "Save Information" at bounding box center [440, 209] width 55 height 13
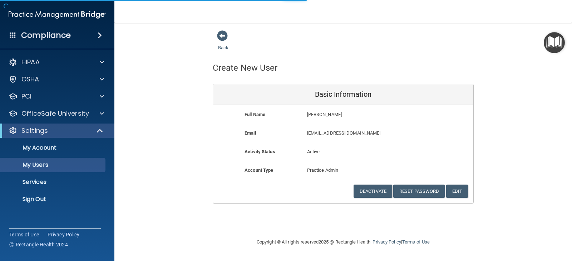
select select "20"
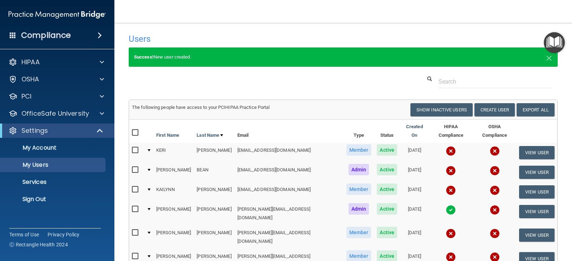
click at [102, 34] on span at bounding box center [100, 35] width 4 height 9
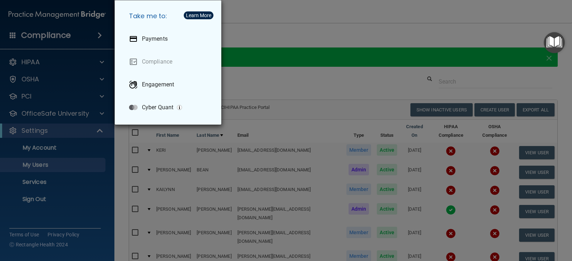
click at [38, 33] on div "Take me to: Payments Compliance Engagement Cyber Quant" at bounding box center [286, 130] width 572 height 261
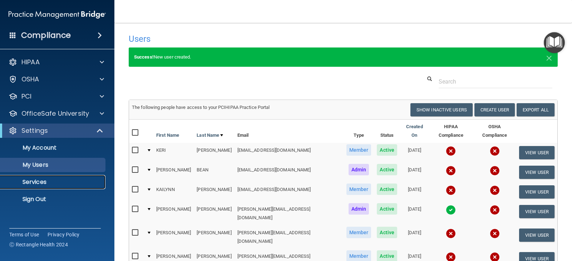
click at [40, 186] on link "Services" at bounding box center [49, 182] width 113 height 14
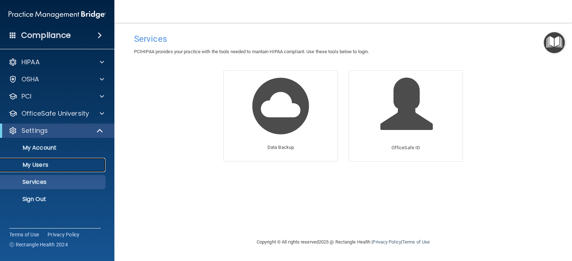
click at [56, 164] on p "My Users" at bounding box center [54, 165] width 98 height 7
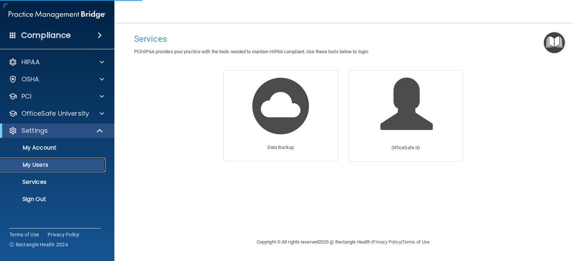
select select "20"
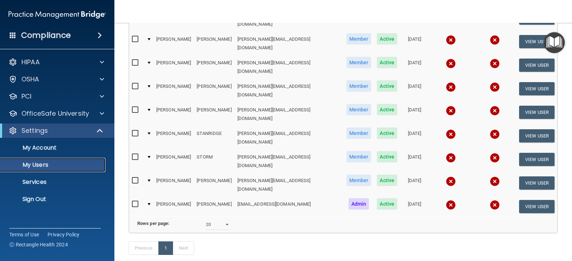
scroll to position [173, 0]
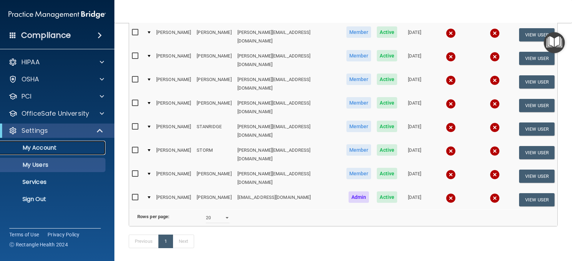
click at [56, 150] on p "My Account" at bounding box center [54, 147] width 98 height 7
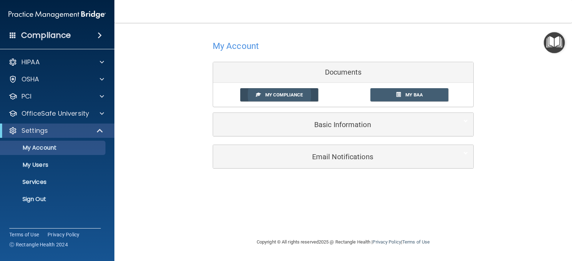
click at [287, 98] on link "My Compliance" at bounding box center [279, 94] width 78 height 13
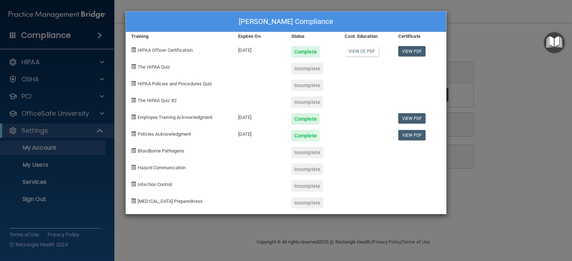
click at [153, 68] on span "The HIPAA Quiz" at bounding box center [154, 66] width 32 height 5
click at [412, 119] on link "View PDF" at bounding box center [412, 118] width 28 height 10
click at [408, 136] on link "View PDF" at bounding box center [412, 135] width 28 height 10
click at [498, 129] on div "[PERSON_NAME] Compliance Training Expires On Status Cont. Education Certificate…" at bounding box center [286, 130] width 572 height 261
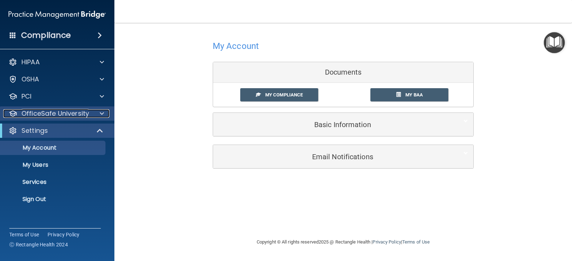
click at [77, 114] on p "OfficeSafe University" at bounding box center [55, 113] width 68 height 9
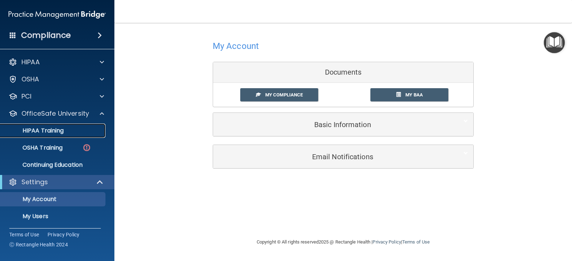
click at [60, 133] on p "HIPAA Training" at bounding box center [34, 130] width 59 height 7
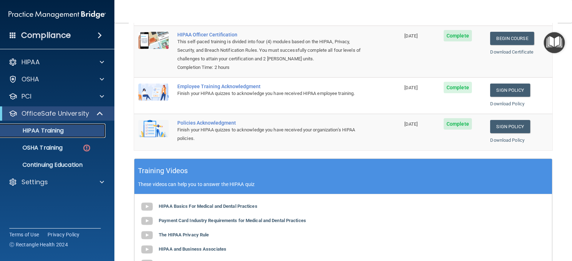
scroll to position [143, 0]
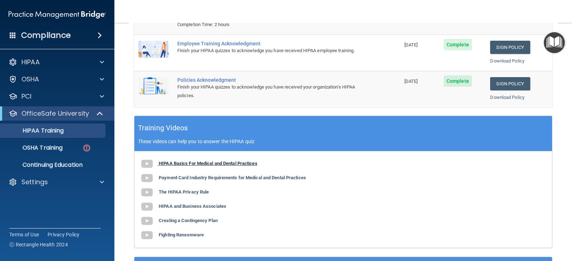
click at [211, 164] on b "HIPAA Basics For Medical and Dental Practices" at bounding box center [208, 163] width 99 height 5
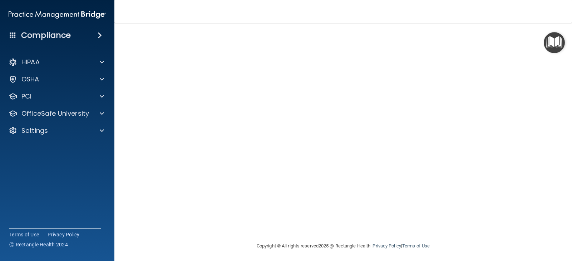
scroll to position [45, 0]
click at [549, 95] on div "Bloodborne Pathogens Training This course doesn’t expire until . Are you sure y…" at bounding box center [343, 115] width 429 height 247
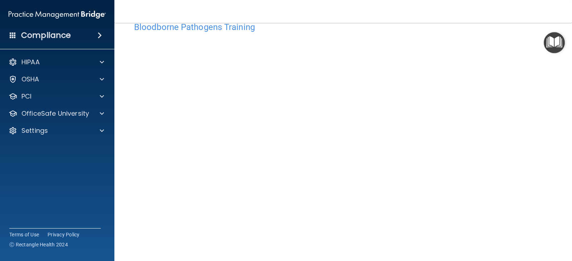
scroll to position [36, 0]
